Goal: Transaction & Acquisition: Purchase product/service

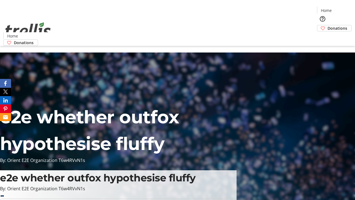
click at [328, 25] on span "Donations" at bounding box center [338, 28] width 20 height 6
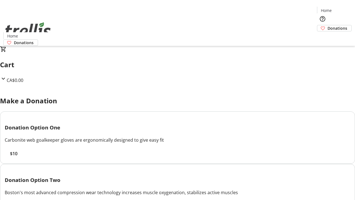
click at [17, 157] on span "$10" at bounding box center [13, 153] width 7 height 7
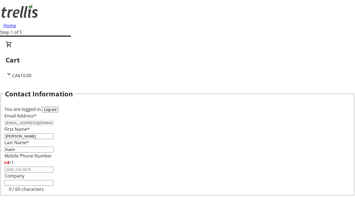
select select "CA"
select select "BC"
type input "Kelowna"
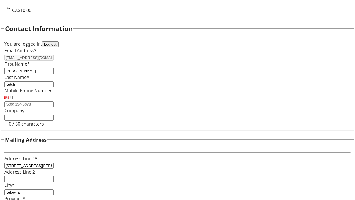
type input "V1Y 0C2"
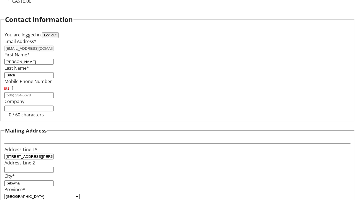
scroll to position [0, 0]
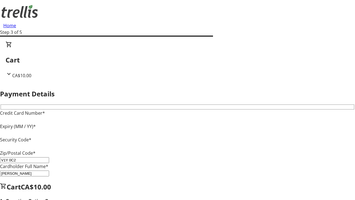
type input "V1Y 0C2"
